Goal: Entertainment & Leisure: Consume media (video, audio)

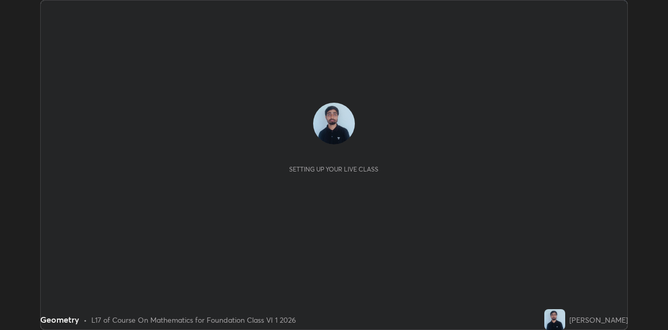
scroll to position [330, 668]
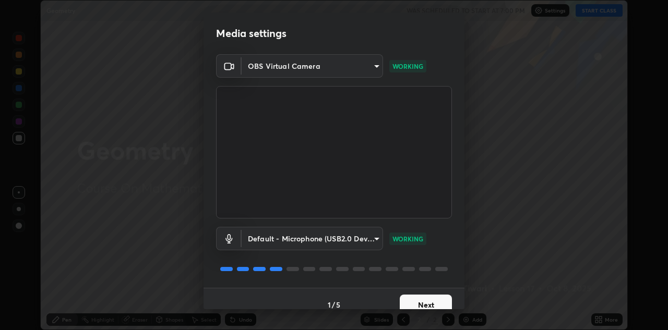
click at [422, 302] on button "Next" at bounding box center [426, 305] width 52 height 21
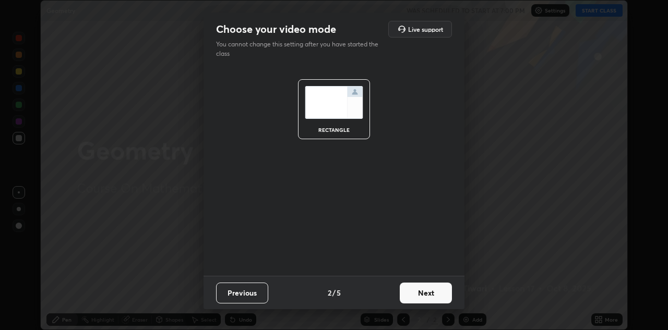
click at [422, 301] on button "Next" at bounding box center [426, 293] width 52 height 21
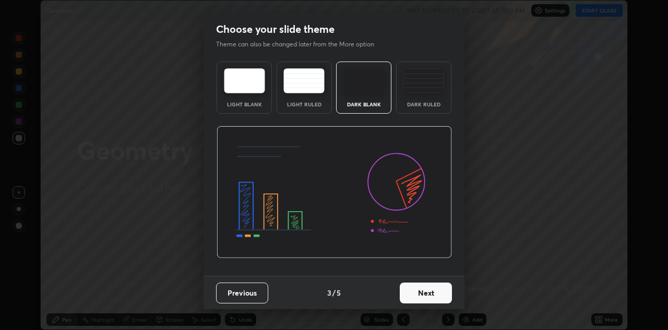
click at [421, 299] on button "Next" at bounding box center [426, 293] width 52 height 21
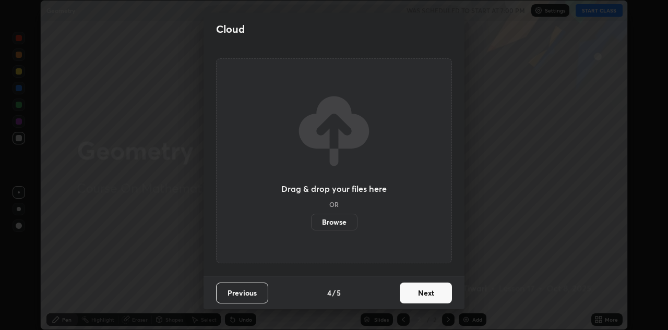
click at [421, 294] on button "Next" at bounding box center [426, 293] width 52 height 21
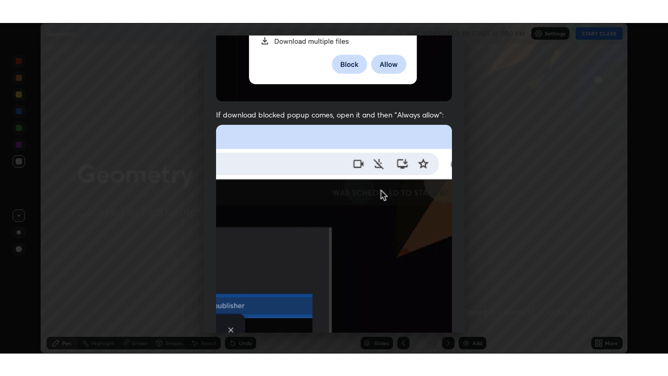
scroll to position [225, 0]
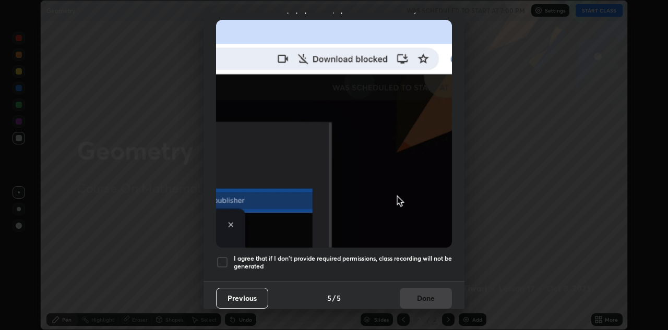
click at [219, 257] on div at bounding box center [222, 262] width 13 height 13
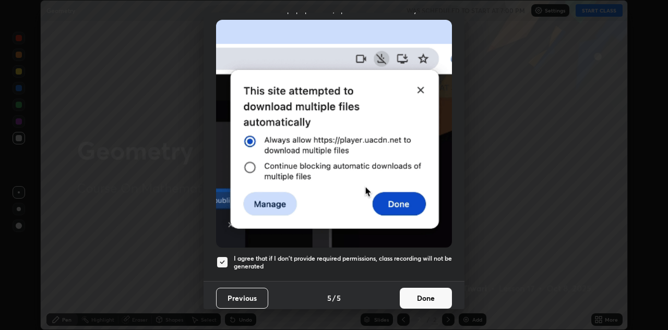
click at [417, 299] on button "Done" at bounding box center [426, 298] width 52 height 21
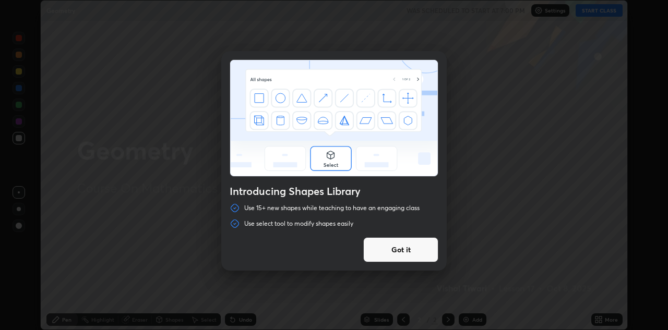
click at [377, 252] on button "Got it" at bounding box center [400, 249] width 75 height 25
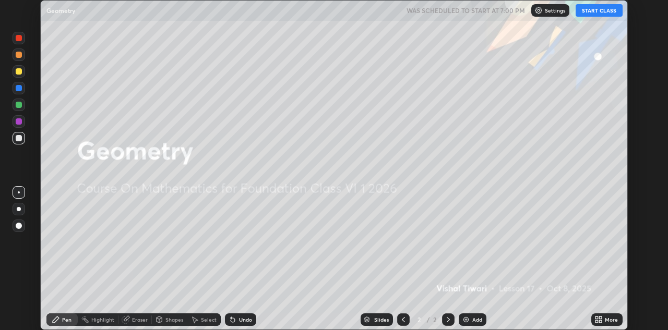
click at [607, 14] on button "START CLASS" at bounding box center [599, 10] width 47 height 13
click at [19, 209] on div at bounding box center [19, 209] width 4 height 4
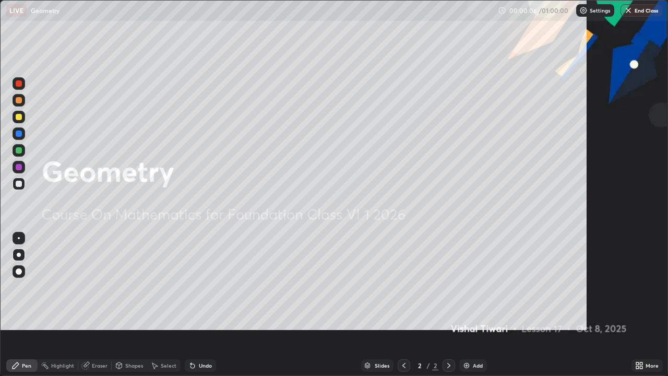
scroll to position [376, 668]
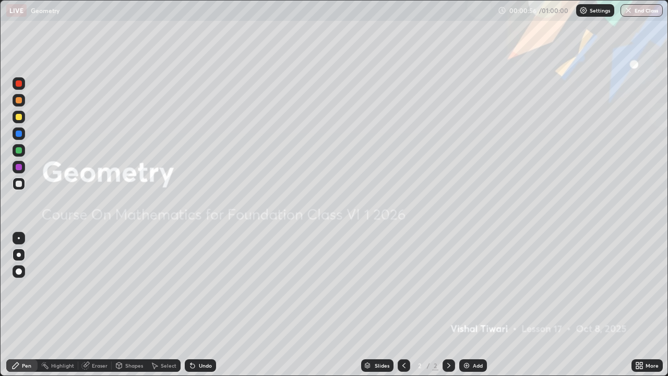
click at [474, 330] on div "Add" at bounding box center [478, 365] width 10 height 5
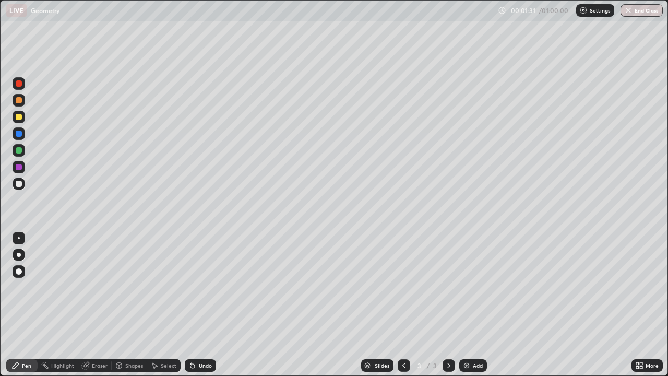
click at [20, 150] on div at bounding box center [19, 150] width 6 height 6
click at [126, 330] on div "Shapes" at bounding box center [134, 365] width 18 height 5
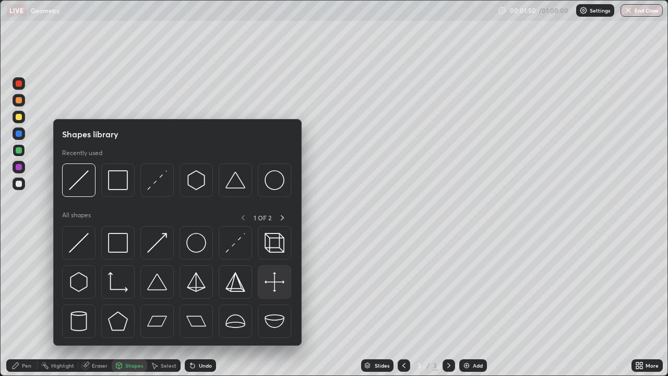
click at [274, 286] on img at bounding box center [275, 282] width 20 height 20
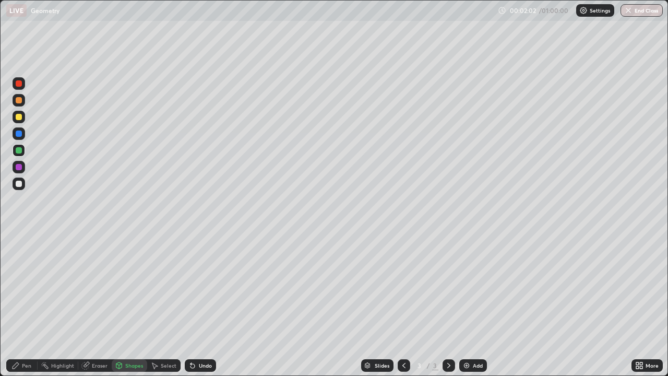
click at [162, 330] on div "Select" at bounding box center [169, 365] width 16 height 5
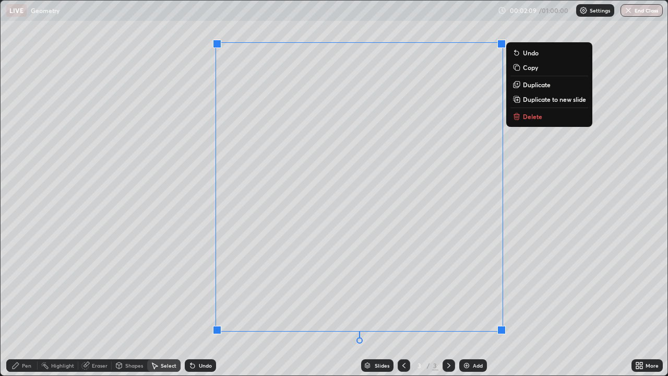
click at [124, 324] on div "0 ° Undo Copy Duplicate Duplicate to new slide Delete" at bounding box center [334, 188] width 667 height 375
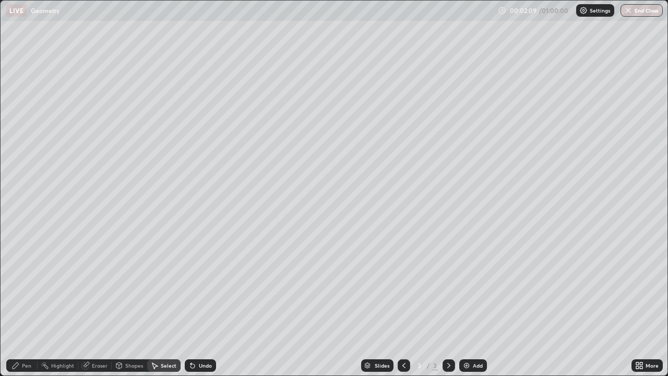
click at [32, 330] on div "Pen" at bounding box center [21, 365] width 31 height 13
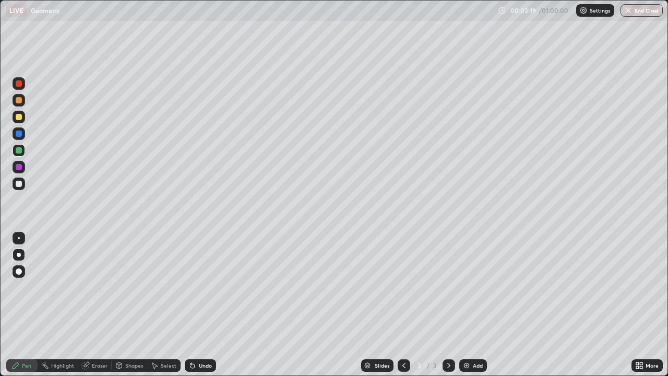
click at [20, 133] on div at bounding box center [19, 133] width 6 height 6
click at [470, 330] on div "Add" at bounding box center [473, 365] width 28 height 13
click at [476, 330] on div "Add" at bounding box center [478, 365] width 10 height 5
click at [21, 271] on div at bounding box center [19, 271] width 6 height 6
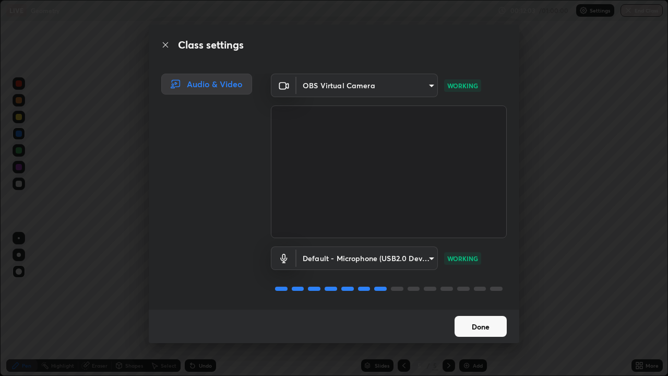
click at [470, 323] on button "Done" at bounding box center [481, 326] width 52 height 21
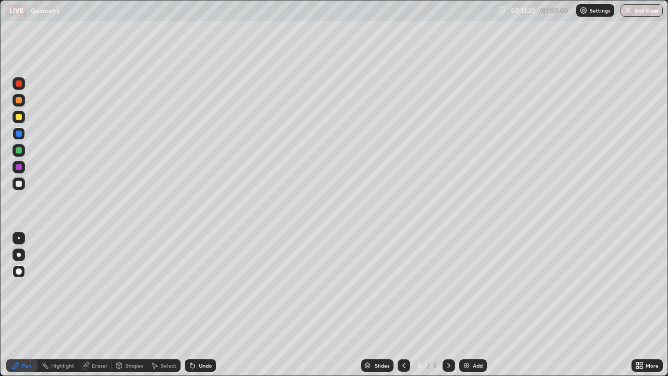
click at [474, 330] on div "Add" at bounding box center [478, 365] width 10 height 5
click at [404, 330] on icon at bounding box center [404, 365] width 8 height 8
click at [469, 330] on img at bounding box center [466, 365] width 8 height 8
click at [468, 330] on img at bounding box center [466, 365] width 8 height 8
click at [19, 163] on div at bounding box center [19, 167] width 13 height 13
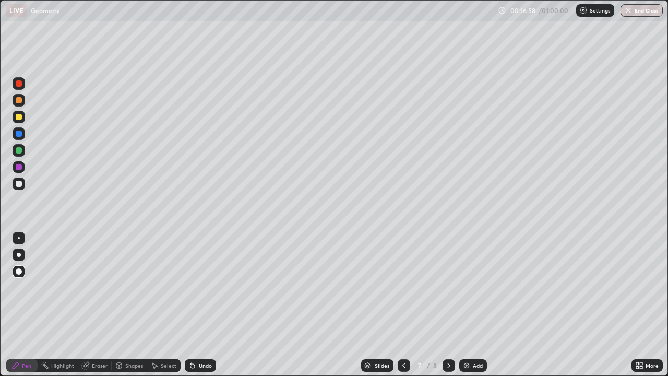
click at [19, 149] on div at bounding box center [19, 150] width 6 height 6
click at [473, 330] on div "Add" at bounding box center [478, 365] width 10 height 5
click at [129, 330] on div "Shapes" at bounding box center [134, 365] width 18 height 5
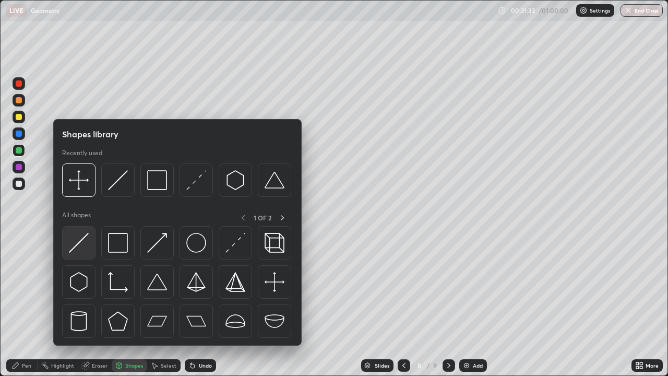
click at [79, 248] on img at bounding box center [79, 243] width 20 height 20
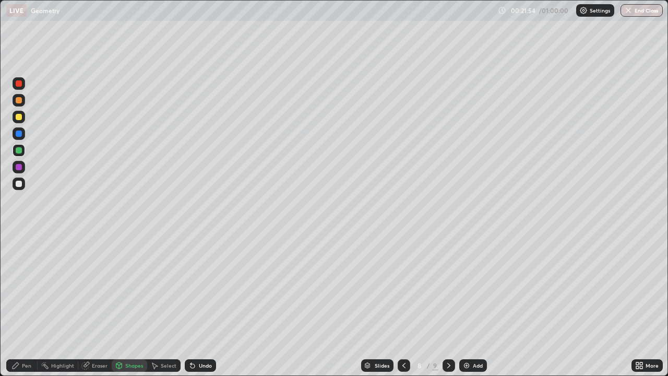
click at [130, 330] on div "Shapes" at bounding box center [134, 365] width 18 height 5
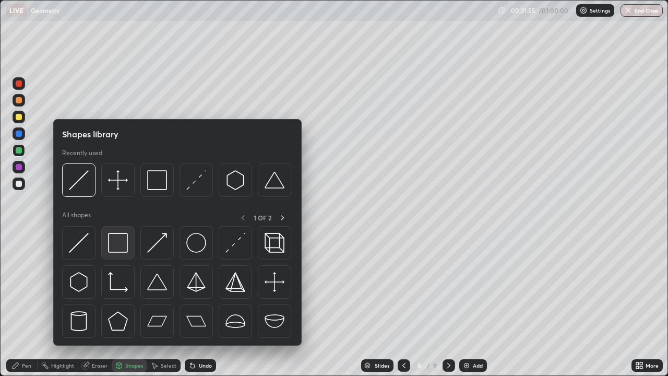
click at [116, 247] on img at bounding box center [118, 243] width 20 height 20
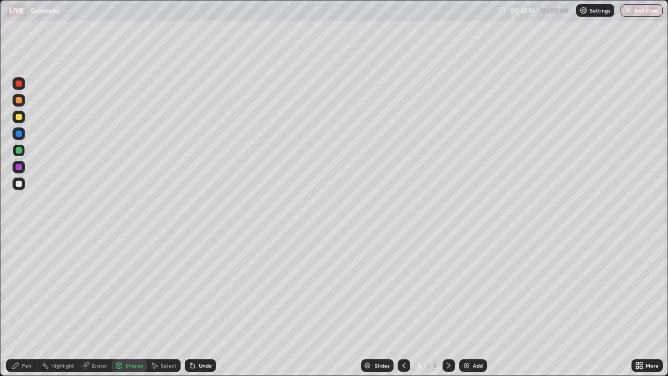
click at [481, 330] on div "Add" at bounding box center [478, 365] width 10 height 5
click at [475, 330] on div "Add" at bounding box center [478, 365] width 10 height 5
click at [27, 330] on div "Pen" at bounding box center [26, 365] width 9 height 5
click at [21, 170] on div at bounding box center [19, 167] width 13 height 13
click at [473, 330] on div "Add" at bounding box center [478, 365] width 10 height 5
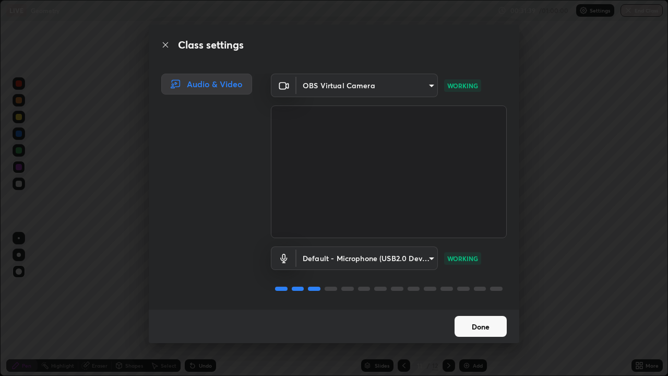
click at [482, 330] on button "Done" at bounding box center [481, 326] width 52 height 21
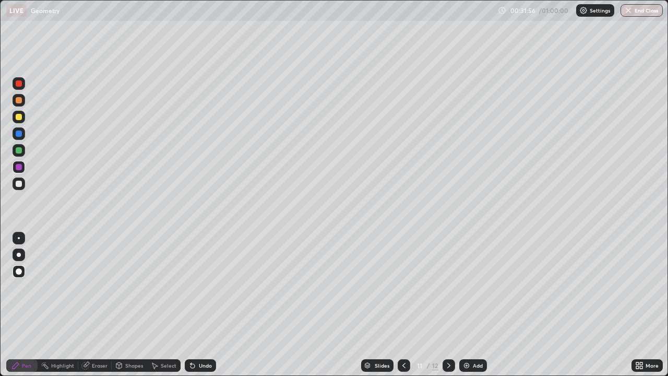
click at [473, 330] on div "Add" at bounding box center [478, 365] width 10 height 5
click at [17, 114] on div at bounding box center [19, 117] width 6 height 6
click at [470, 330] on div "Add" at bounding box center [473, 365] width 28 height 13
click at [474, 330] on div "Add" at bounding box center [478, 365] width 10 height 5
click at [564, 330] on div "Slides 14 / 15 Add" at bounding box center [423, 365] width 415 height 21
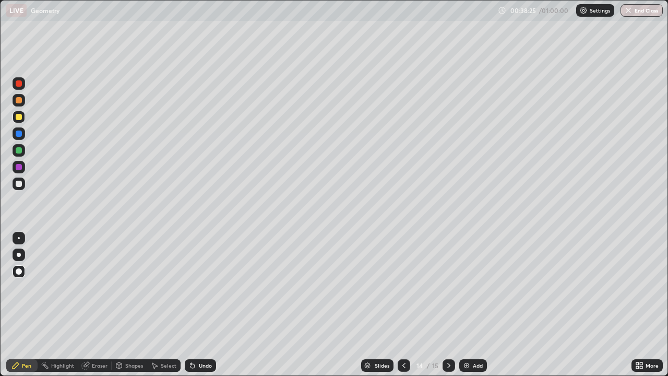
click at [398, 330] on div at bounding box center [404, 365] width 13 height 21
click at [448, 330] on icon at bounding box center [449, 365] width 8 height 8
click at [471, 330] on div "Add" at bounding box center [473, 365] width 28 height 13
click at [256, 330] on div "Slides 15 / 16 Add" at bounding box center [423, 365] width 415 height 21
click at [17, 151] on div at bounding box center [19, 150] width 6 height 6
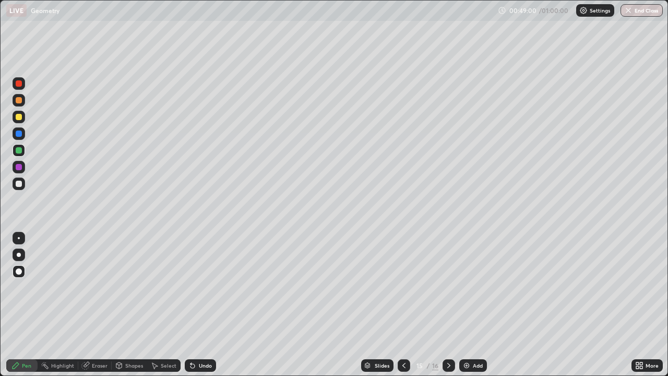
click at [473, 330] on div "Add" at bounding box center [473, 365] width 28 height 13
click at [473, 330] on div "Add" at bounding box center [478, 365] width 10 height 5
click at [639, 13] on button "End Class" at bounding box center [642, 10] width 41 height 13
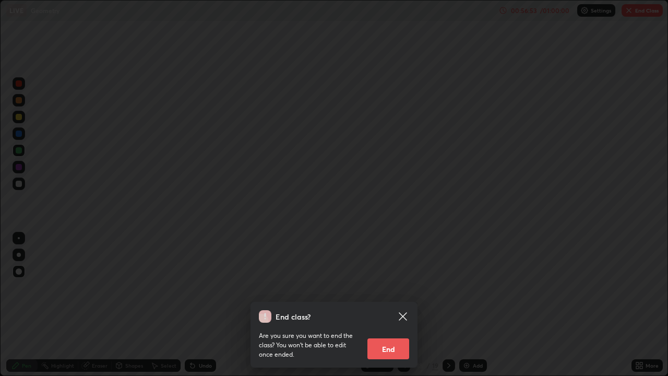
click at [387, 330] on button "End" at bounding box center [388, 348] width 42 height 21
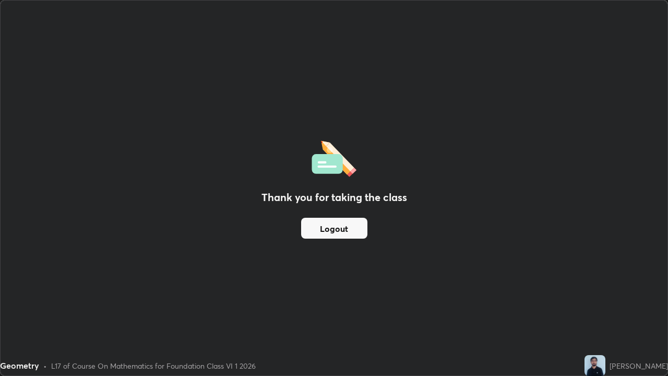
click at [576, 169] on div "Thank you for taking the class Logout" at bounding box center [334, 188] width 667 height 375
click at [575, 171] on div "Thank you for taking the class Logout" at bounding box center [334, 188] width 667 height 375
click at [570, 172] on div "Thank you for taking the class Logout" at bounding box center [334, 188] width 667 height 375
click at [585, 169] on div "Thank you for taking the class Logout" at bounding box center [334, 188] width 667 height 375
click at [594, 165] on div "Thank you for taking the class Logout" at bounding box center [334, 188] width 667 height 375
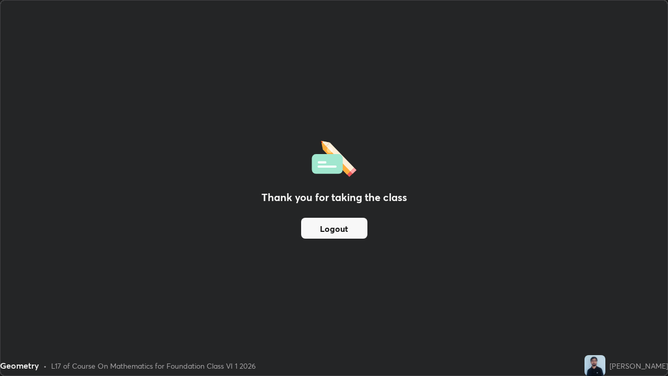
click at [597, 161] on div "Thank you for taking the class Logout" at bounding box center [334, 188] width 667 height 375
click at [599, 169] on div "Thank you for taking the class Logout" at bounding box center [334, 188] width 667 height 375
click at [609, 172] on div "Thank you for taking the class Logout" at bounding box center [334, 188] width 667 height 375
click at [623, 175] on div "Thank you for taking the class Logout" at bounding box center [334, 188] width 667 height 375
click at [663, 330] on div "Thank you for taking the class Logout" at bounding box center [334, 188] width 667 height 375
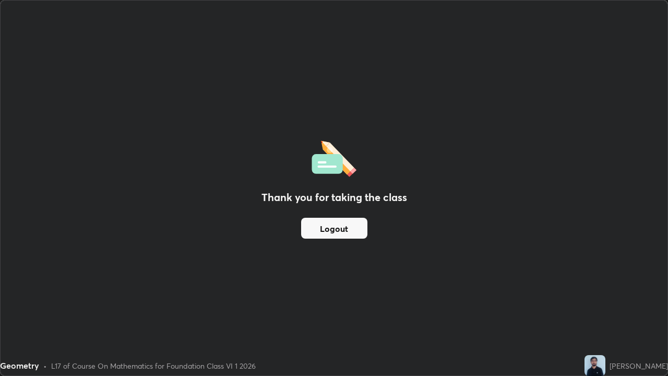
click at [665, 330] on div "Thank you for taking the class Logout" at bounding box center [334, 188] width 667 height 375
click at [668, 330] on div "[PERSON_NAME]" at bounding box center [627, 365] width 84 height 21
click at [89, 208] on div "Thank you for taking the class Logout" at bounding box center [334, 188] width 667 height 375
click at [89, 204] on div "Thank you for taking the class Logout" at bounding box center [334, 188] width 667 height 375
click at [85, 203] on div "Thank you for taking the class Logout" at bounding box center [334, 188] width 667 height 375
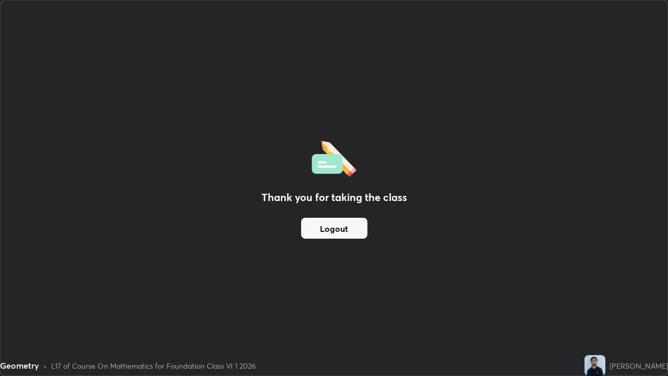
click at [74, 201] on div "Thank you for taking the class Logout" at bounding box center [334, 188] width 667 height 375
click at [72, 204] on div "Thank you for taking the class Logout" at bounding box center [334, 188] width 667 height 375
click at [76, 211] on div "Thank you for taking the class Logout" at bounding box center [334, 188] width 667 height 375
click at [82, 222] on div "Thank you for taking the class Logout" at bounding box center [334, 188] width 667 height 375
click at [84, 231] on div "Thank you for taking the class Logout" at bounding box center [334, 188] width 667 height 375
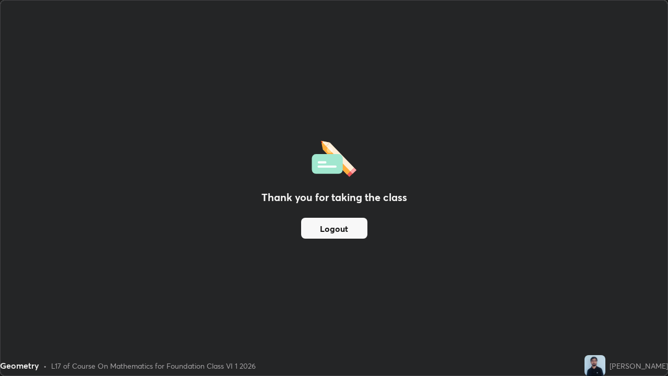
click at [95, 252] on div "Thank you for taking the class Logout" at bounding box center [334, 188] width 667 height 375
click at [108, 272] on div "Thank you for taking the class Logout" at bounding box center [334, 188] width 667 height 375
click at [154, 321] on div "Thank you for taking the class Logout" at bounding box center [334, 188] width 667 height 375
click at [607, 275] on div "Thank you for taking the class Logout" at bounding box center [334, 188] width 667 height 375
click at [644, 314] on div "Thank you for taking the class Logout" at bounding box center [334, 188] width 667 height 375
